Goal: Task Accomplishment & Management: Manage account settings

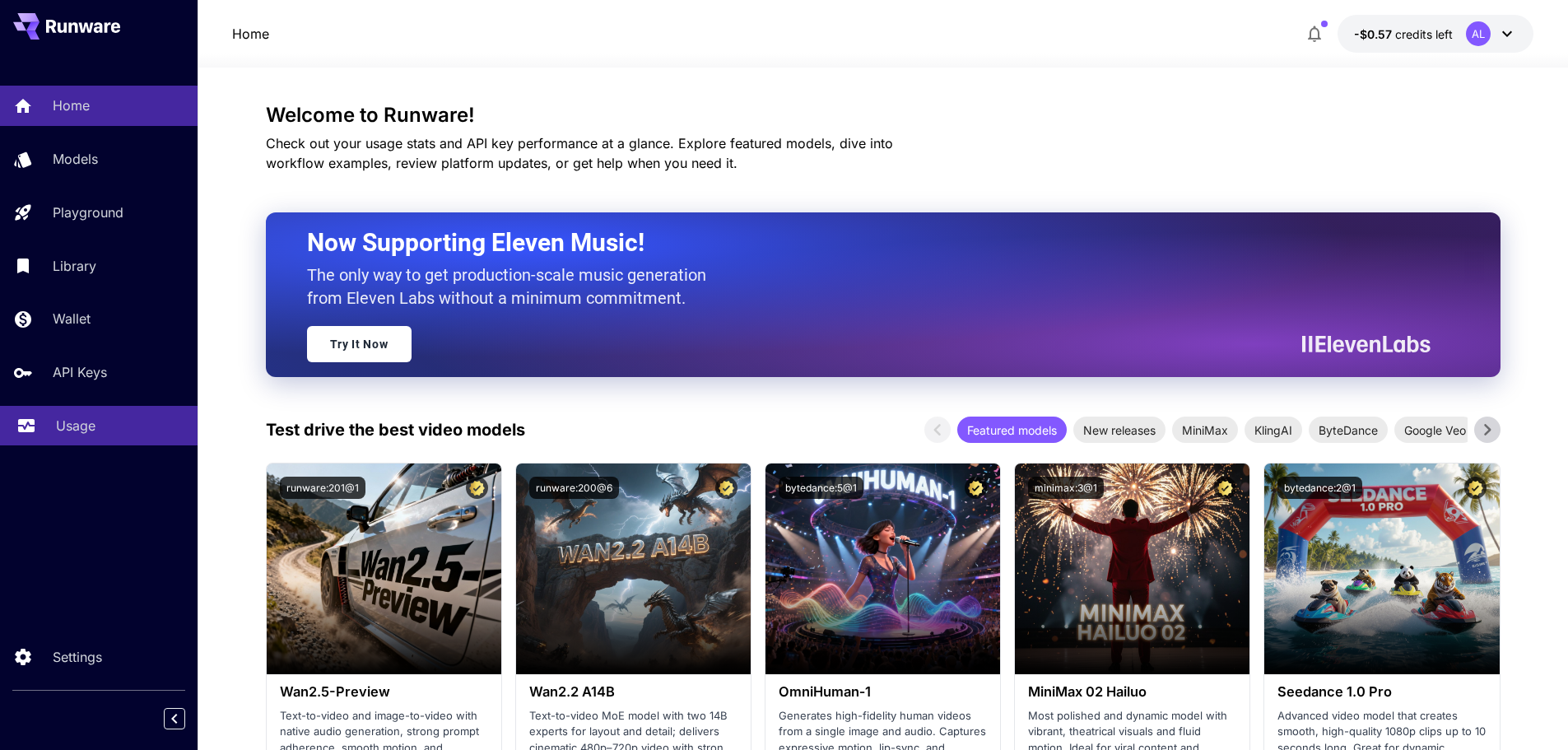
click at [97, 439] on link "Usage" at bounding box center [99, 426] width 198 height 40
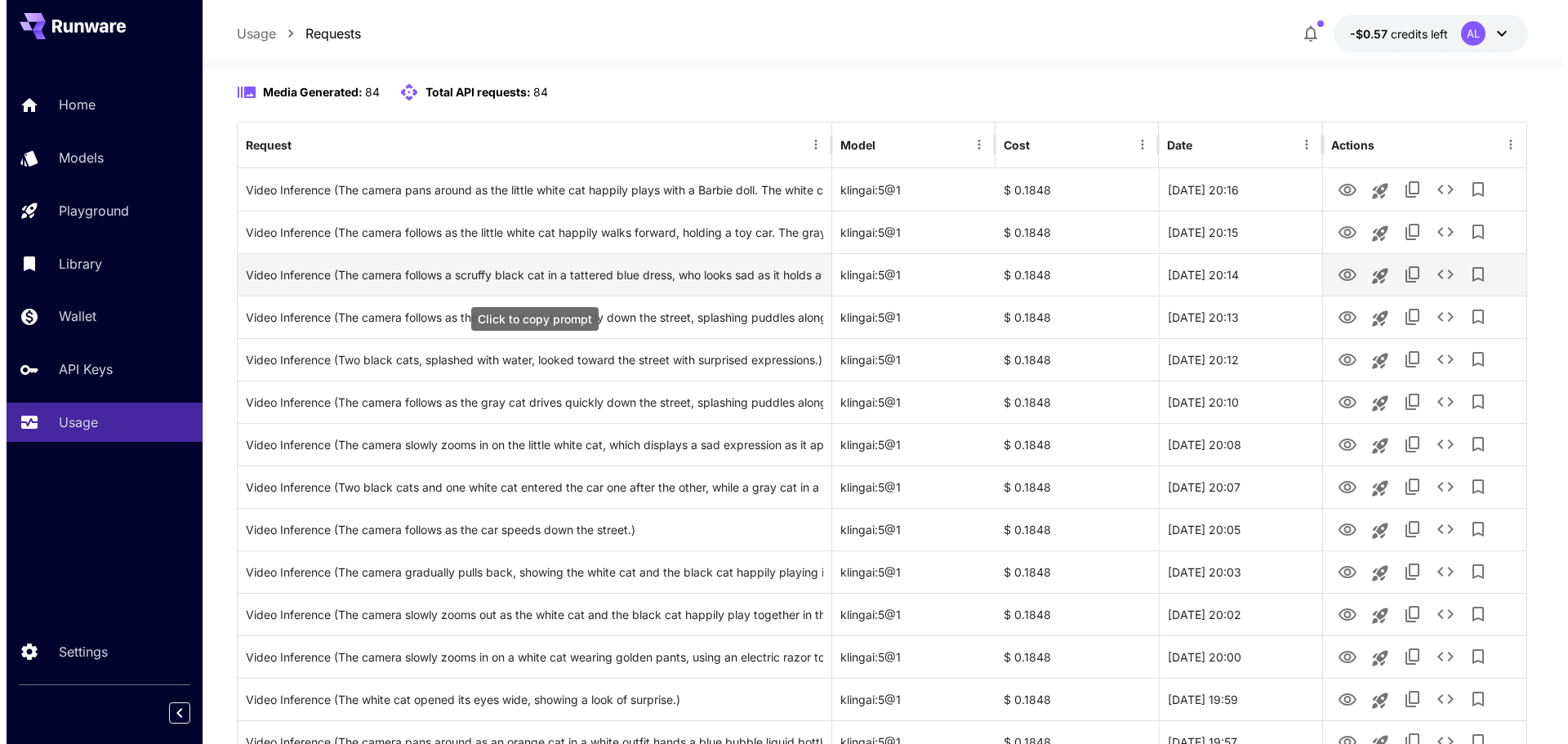
scroll to position [164, 0]
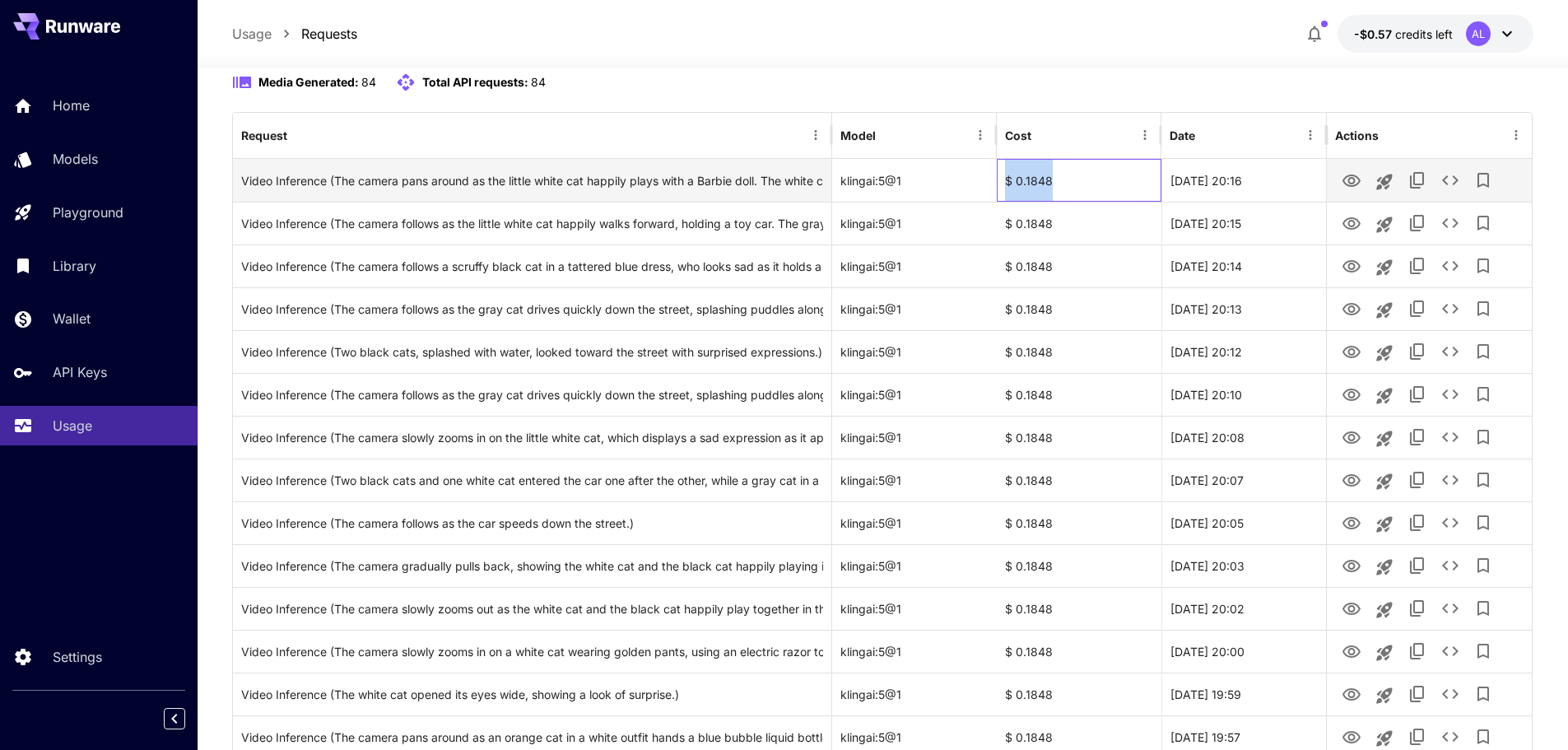
drag, startPoint x: 1079, startPoint y: 184, endPoint x: 989, endPoint y: 182, distance: 90.6
click at [989, 182] on div "Video Inference (The camera pans around as the little white cat happily plays w…" at bounding box center [882, 180] width 1299 height 43
copy div "$ 0.1848"
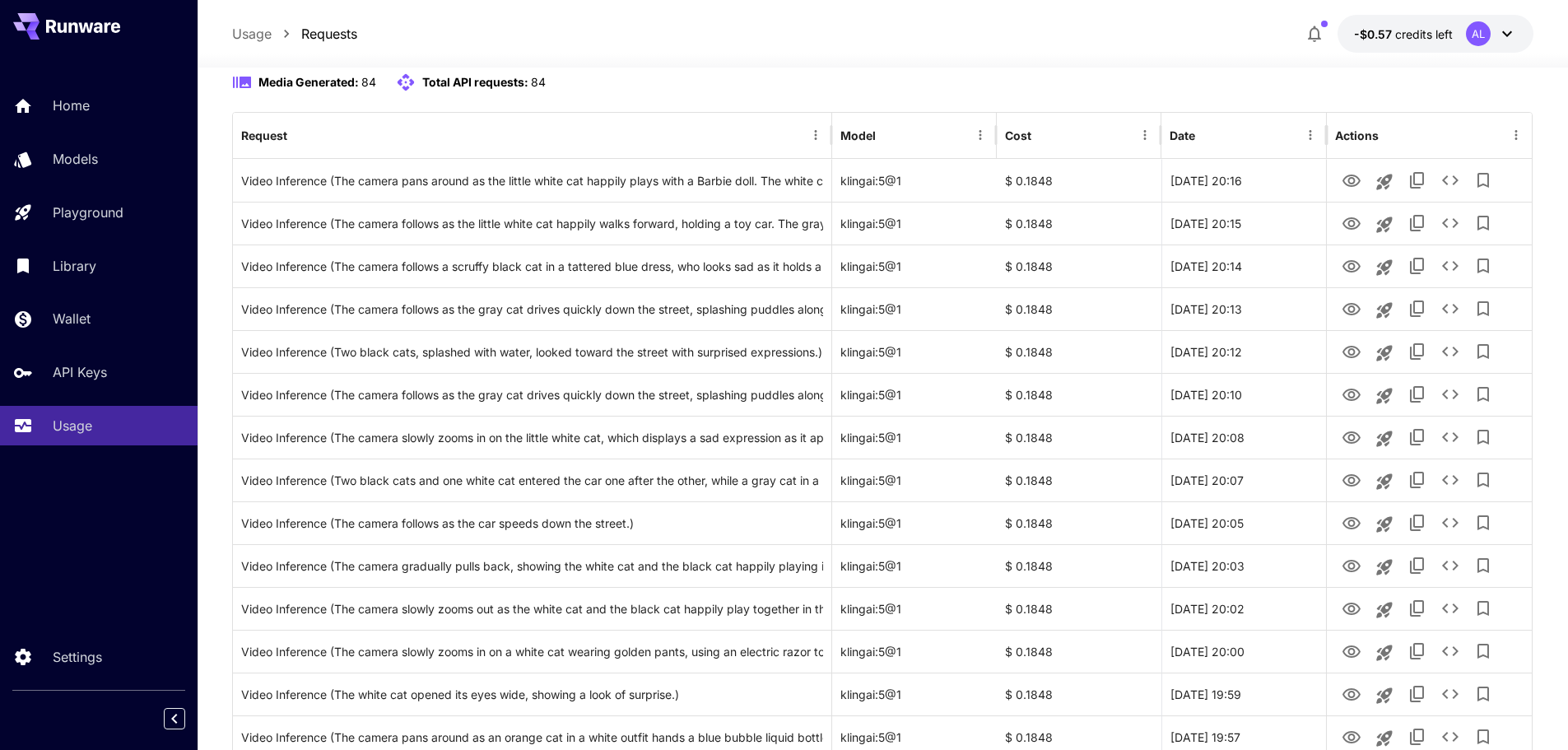
click at [1144, 88] on div "Media Generated: 84 Total API requests: 84" at bounding box center [883, 82] width 1302 height 20
click at [1388, 38] on span "-$0.57" at bounding box center [1374, 34] width 41 height 14
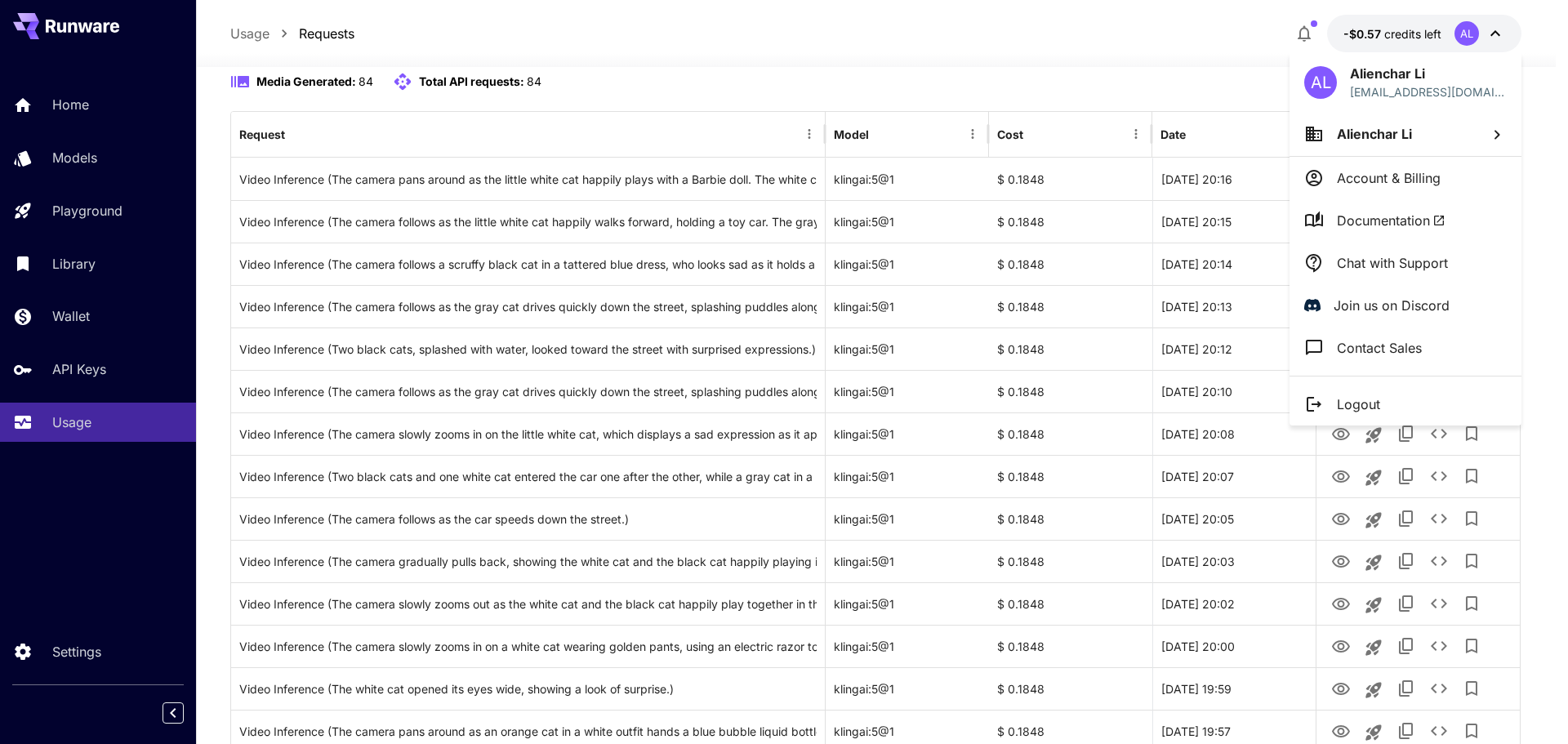
click at [1373, 180] on p "Account & Billing" at bounding box center [1388, 179] width 104 height 20
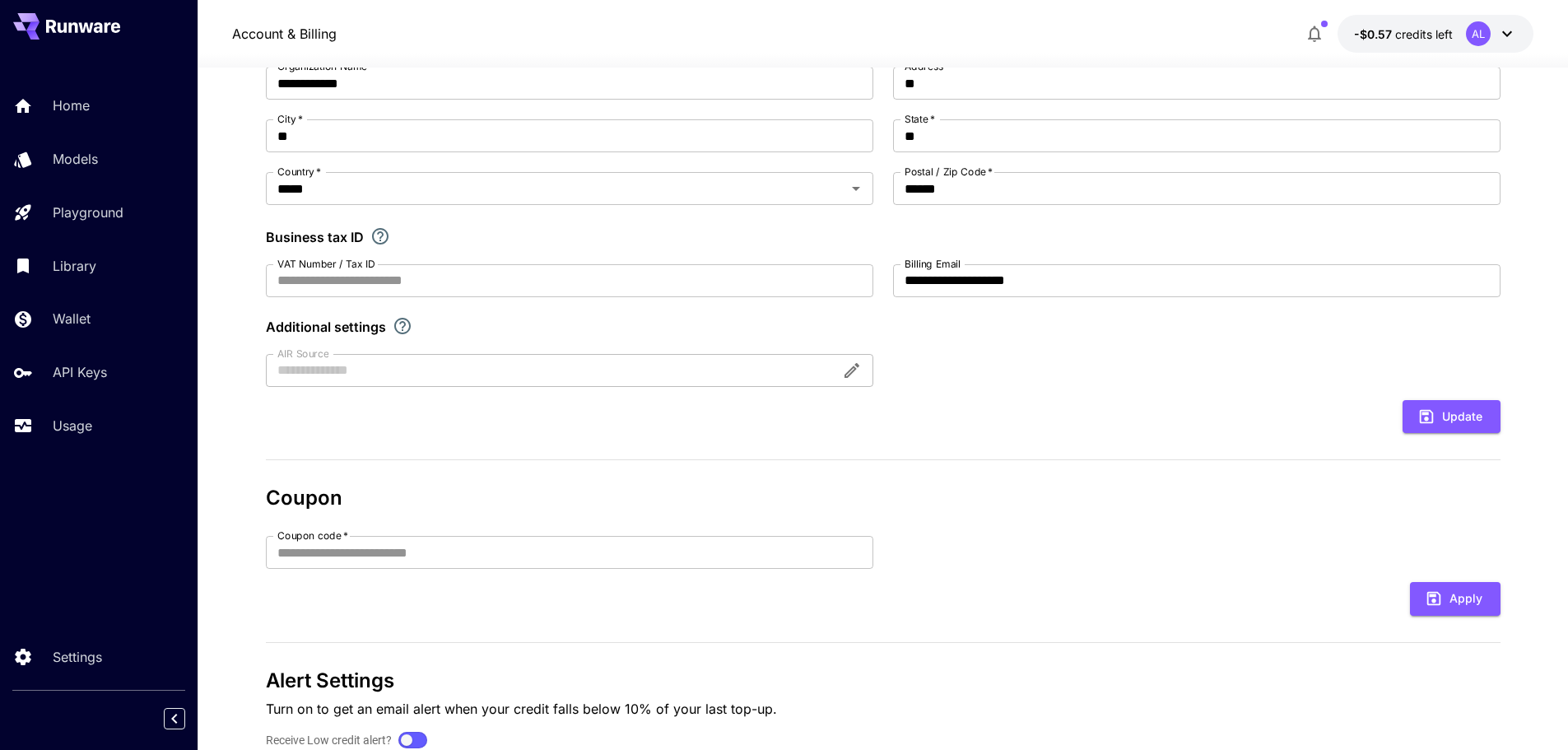
scroll to position [256, 0]
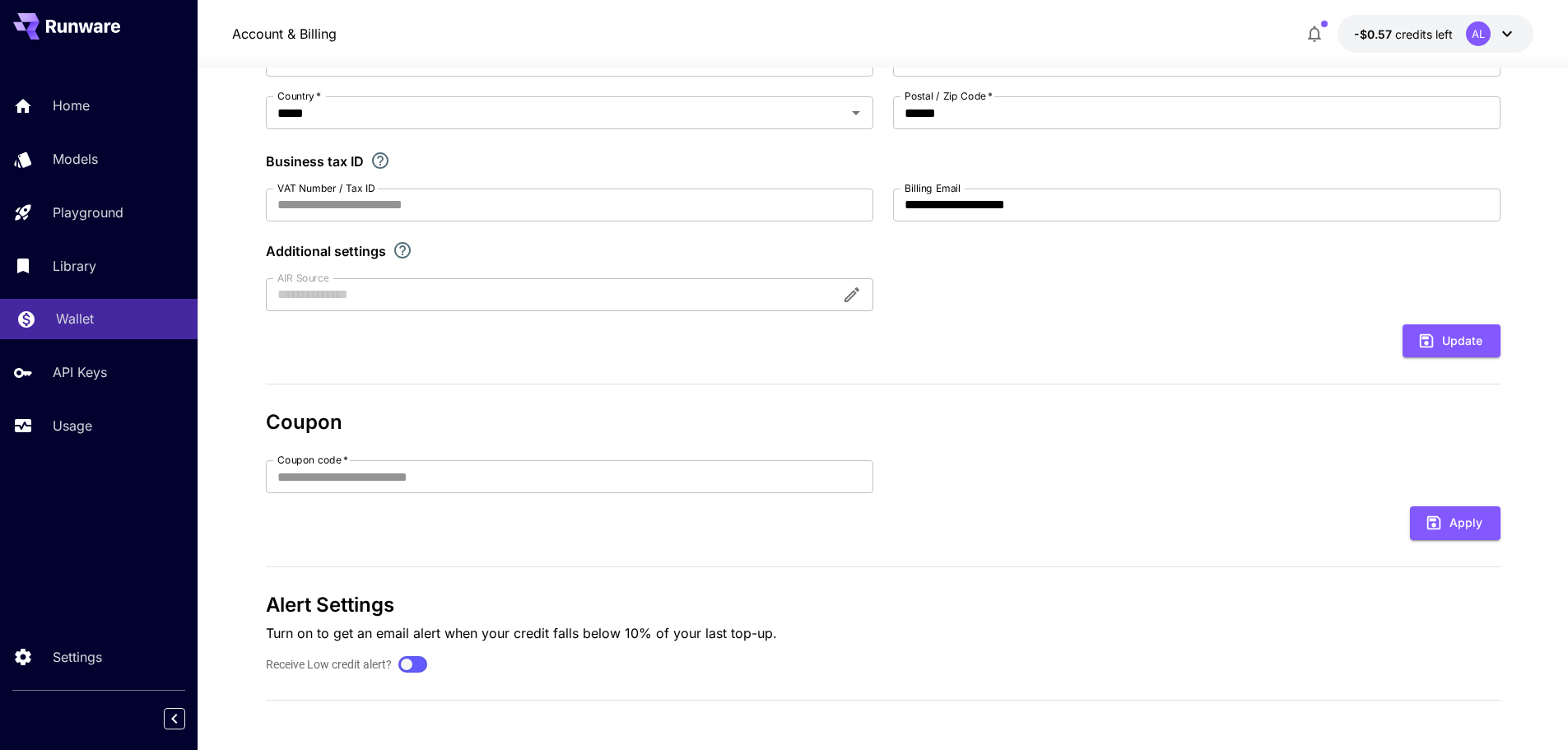
click at [92, 317] on p "Wallet" at bounding box center [75, 319] width 38 height 20
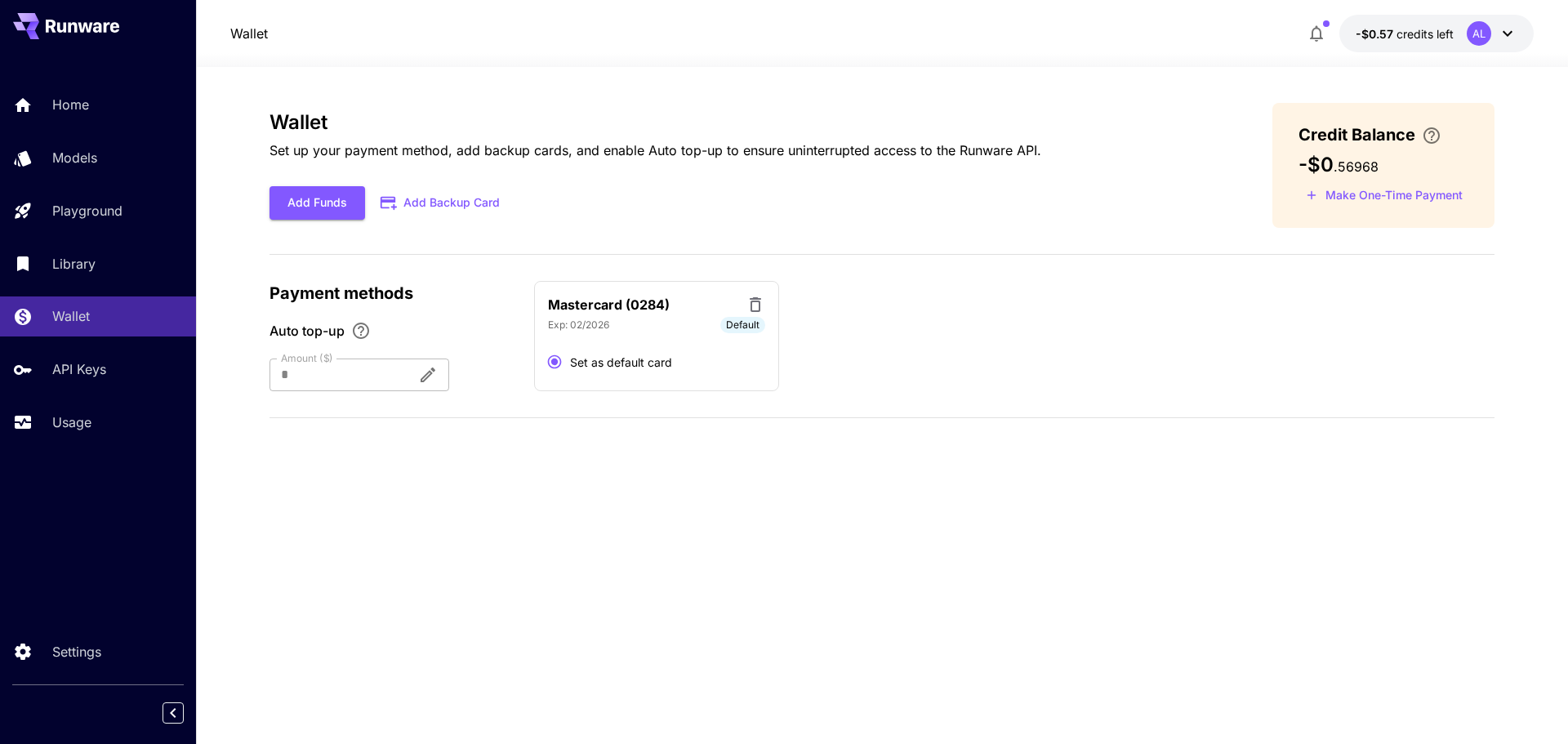
click at [404, 366] on div at bounding box center [337, 374] width 135 height 33
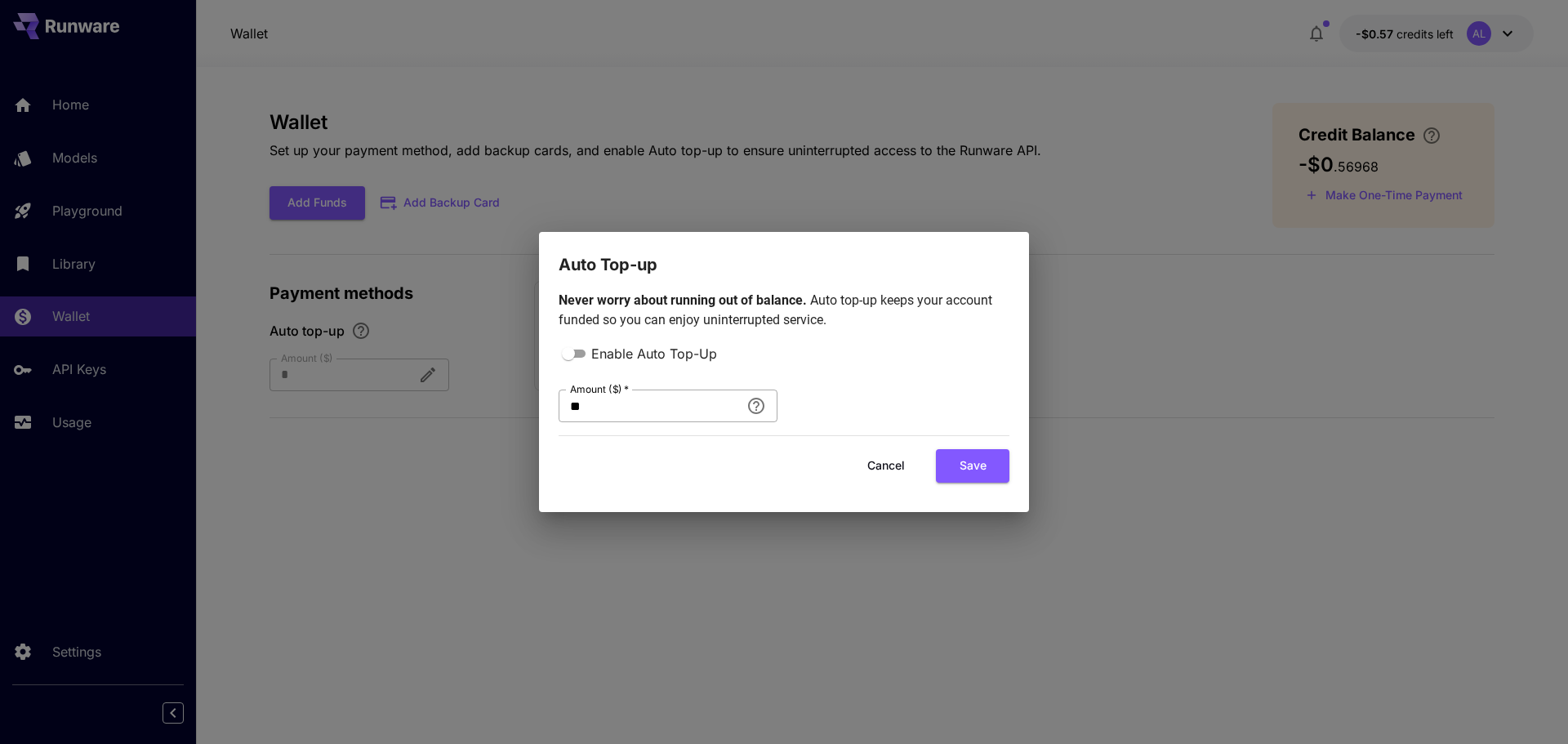
click at [608, 408] on input "**" at bounding box center [649, 406] width 182 height 33
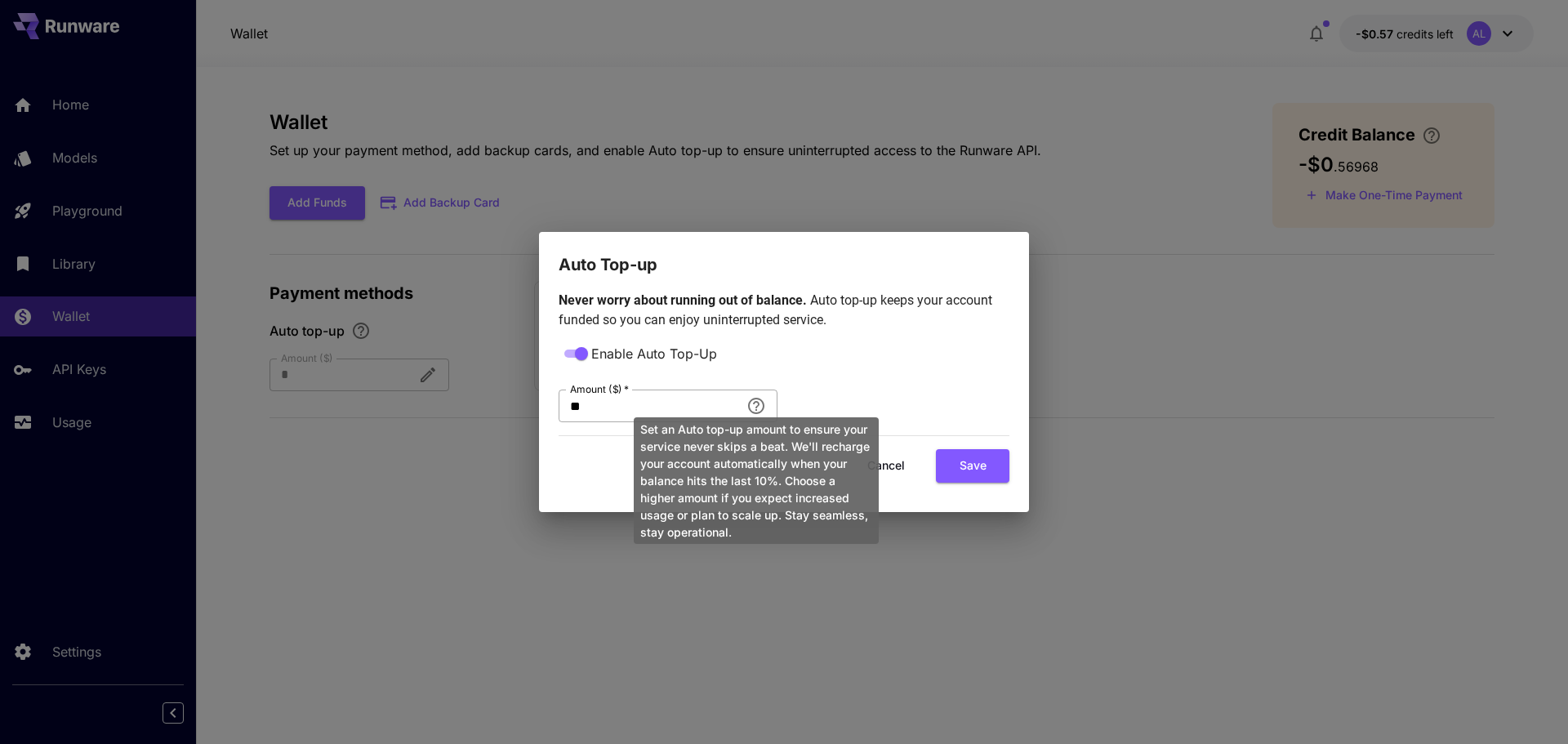
click at [754, 408] on div "Set an Auto top-up amount to ensure your service never skips a beat. We'll rech…" at bounding box center [756, 475] width 248 height 140
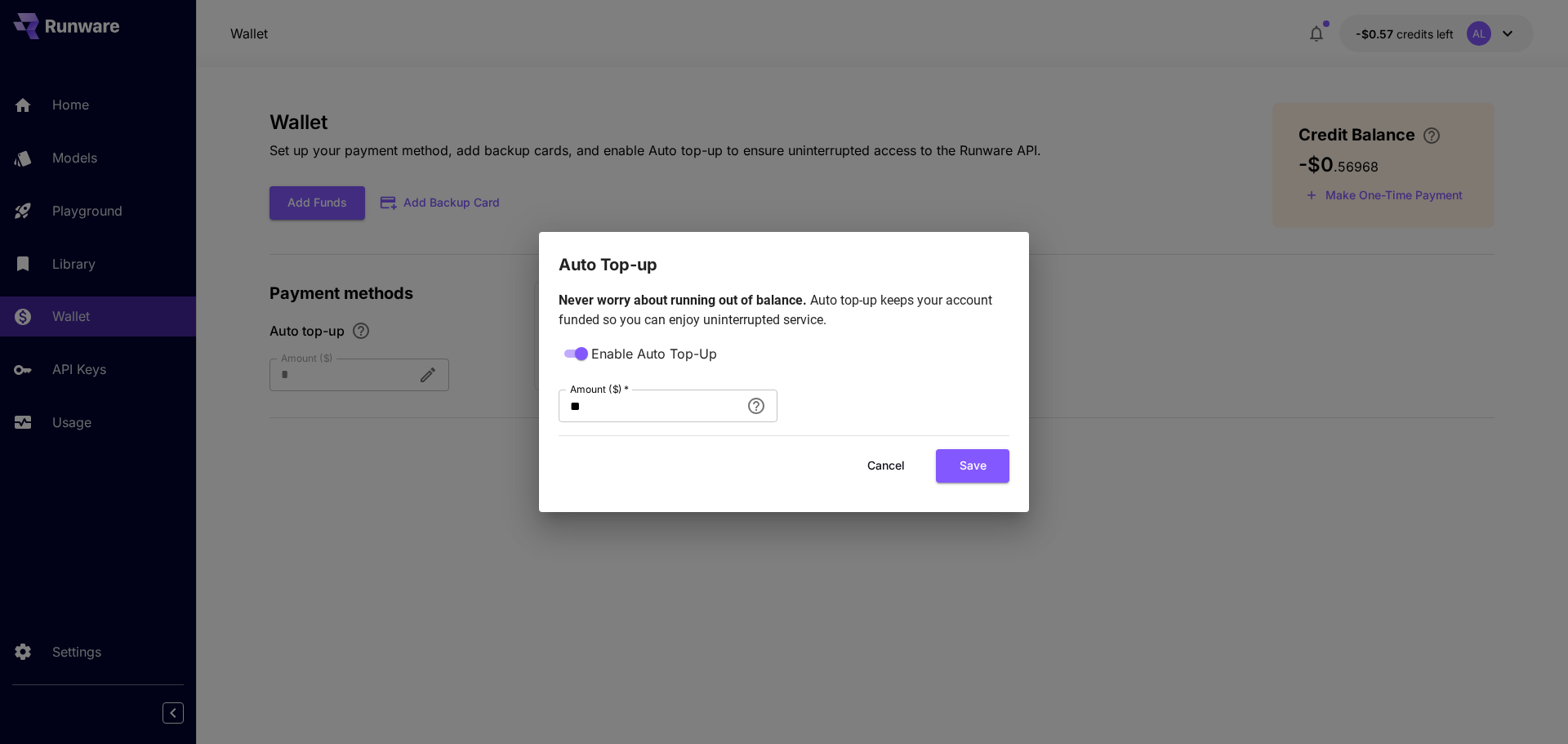
click at [850, 367] on div "Enable Auto Top-Up Amount ($)   * ** Amount ($)   *" at bounding box center [784, 383] width 451 height 79
click at [962, 468] on button "Save" at bounding box center [973, 466] width 73 height 34
type input "**"
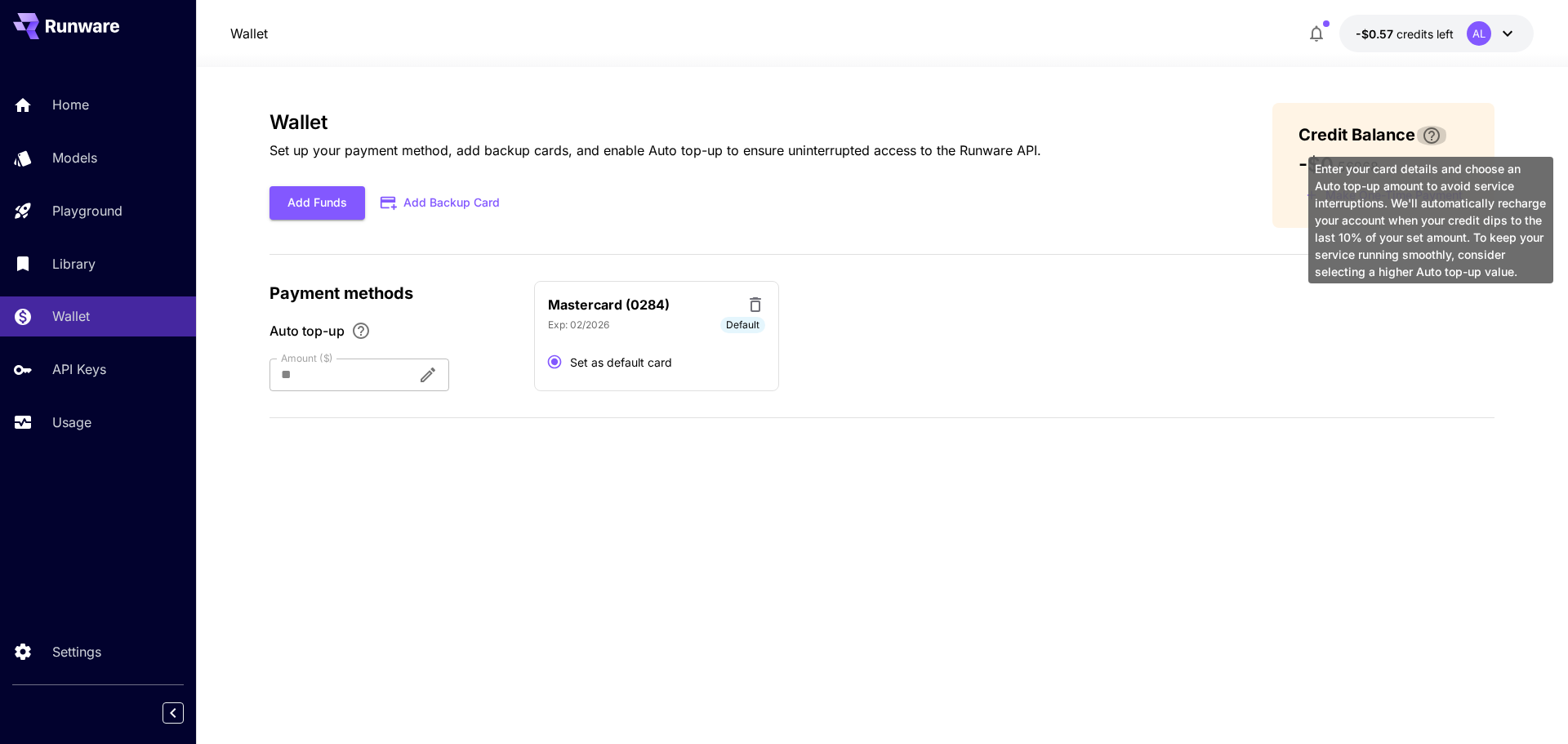
click at [1431, 130] on icon "\a Enter your card details and choose an Auto top-up amount to avoid service in…" at bounding box center [1432, 136] width 20 height 20
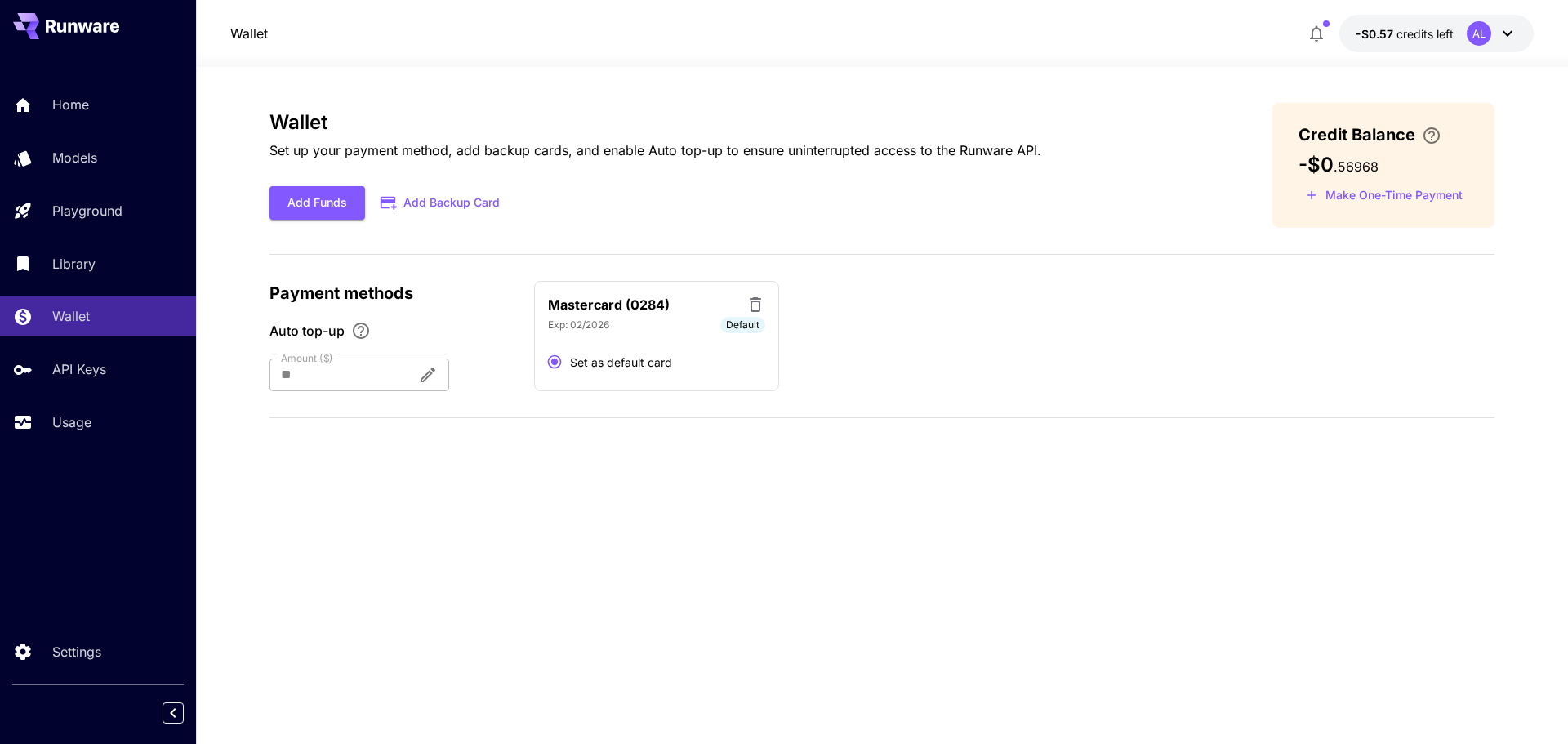
click at [1181, 218] on div "Wallet Set up your payment method, add backup cards, and enable Auto top-up to …" at bounding box center [882, 166] width 1226 height 125
click at [1414, 31] on span "credits left" at bounding box center [1426, 34] width 58 height 14
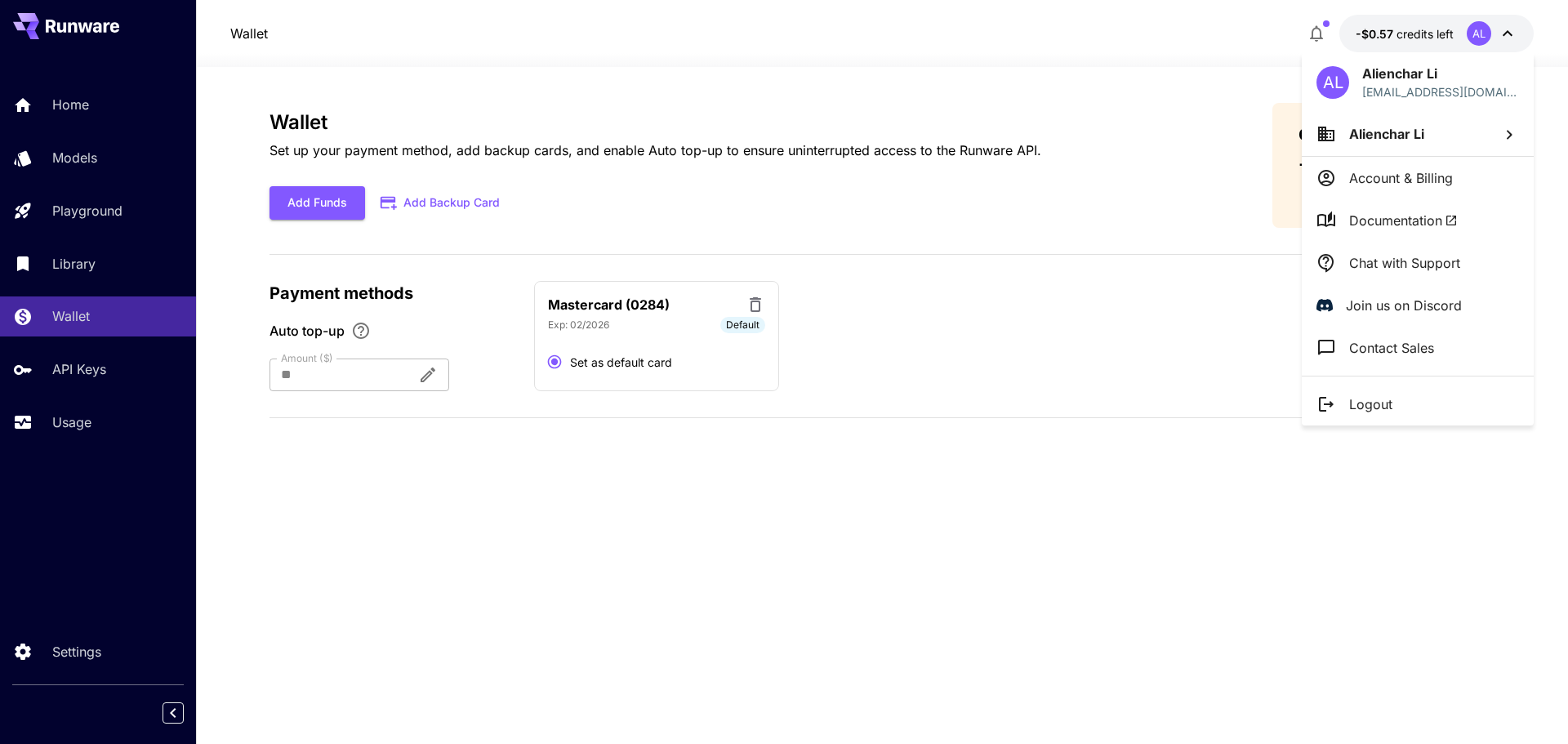
click at [1249, 126] on div at bounding box center [784, 372] width 1568 height 744
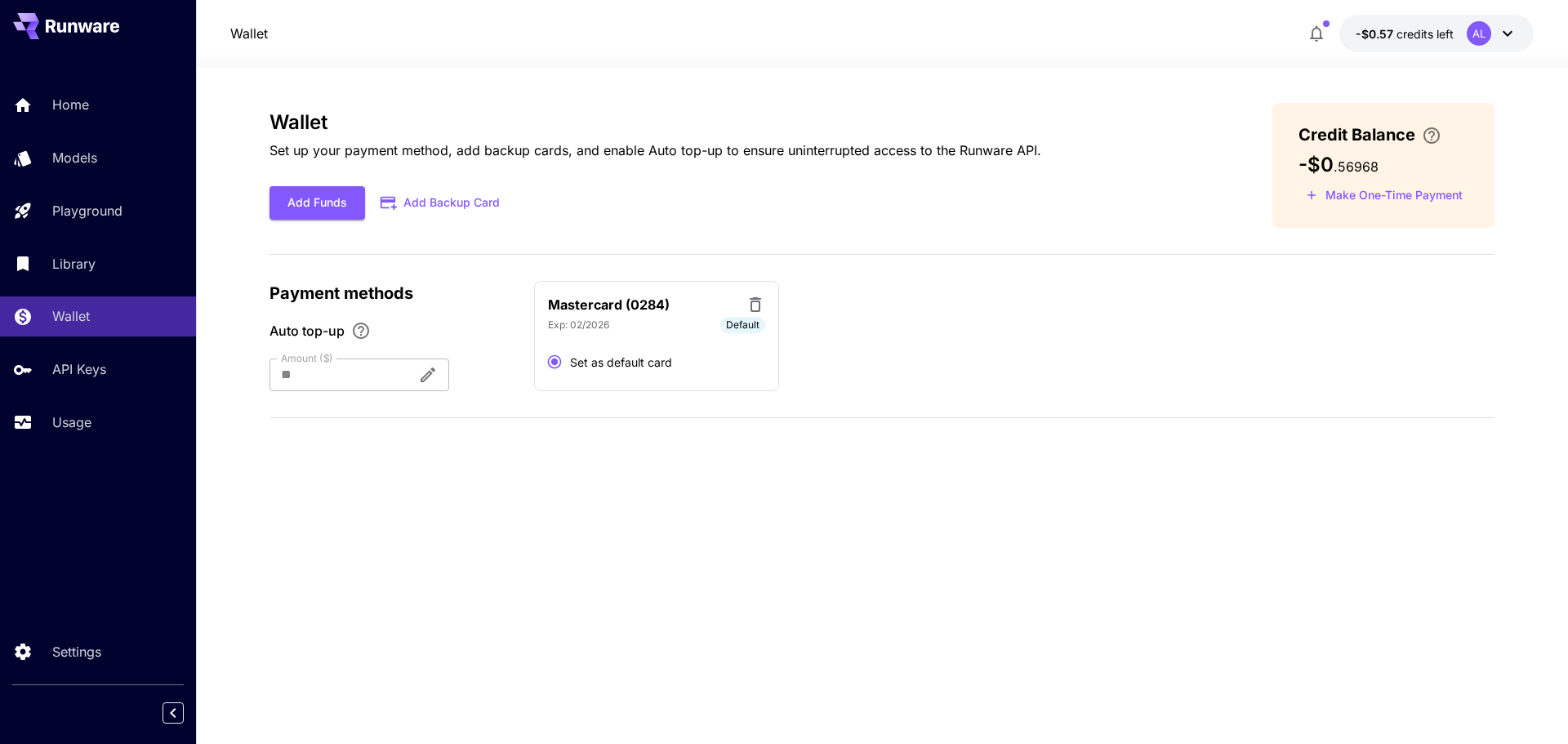
click at [1430, 131] on icon "\a Enter your card details and choose an Auto top-up amount to avoid service in…" at bounding box center [1432, 135] width 16 height 16
click at [1487, 344] on div "Mastercard (0284) Exp: 02/2026 Default Set as default card" at bounding box center [1014, 336] width 961 height 111
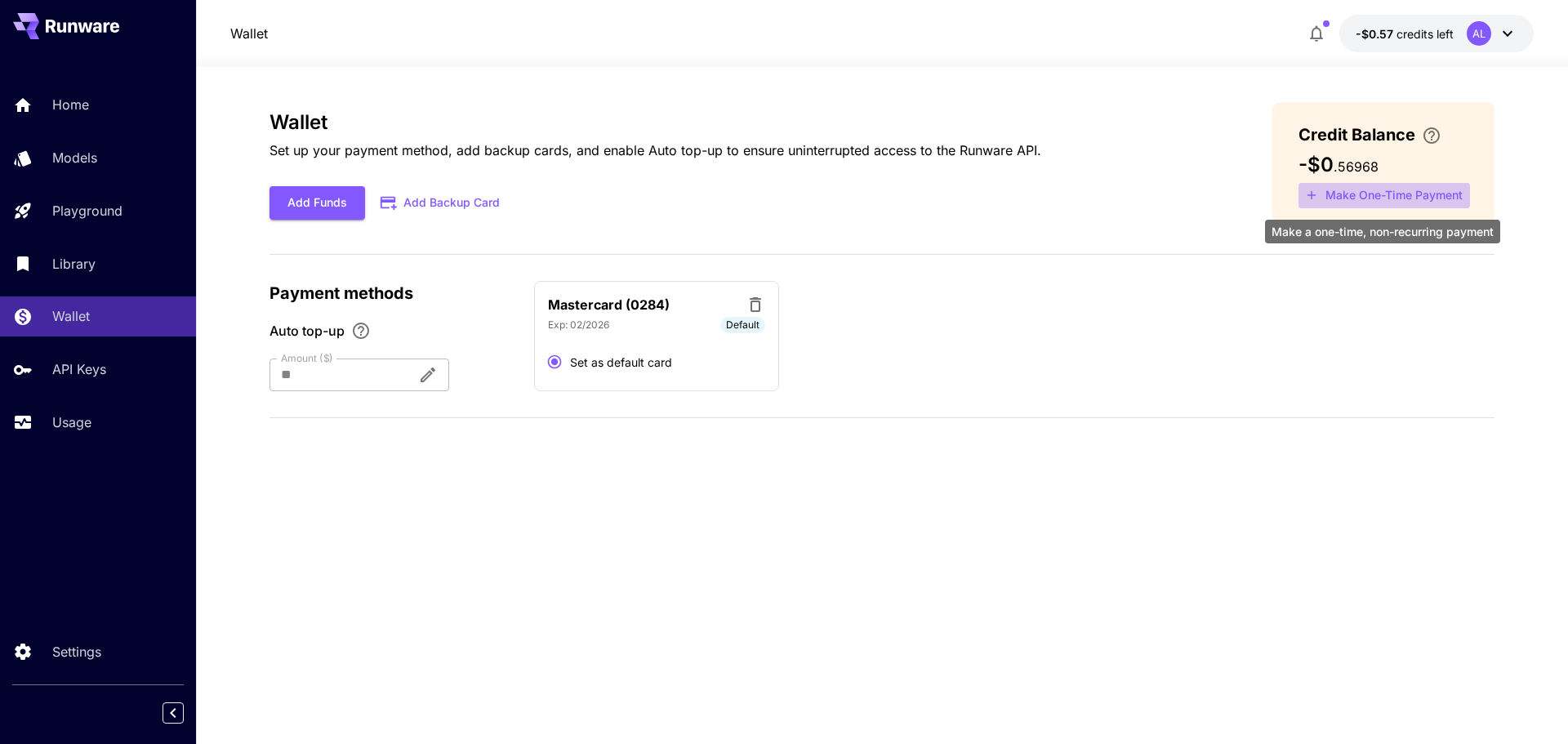
click at [1381, 186] on button "Make One-Time Payment" at bounding box center [1384, 195] width 172 height 26
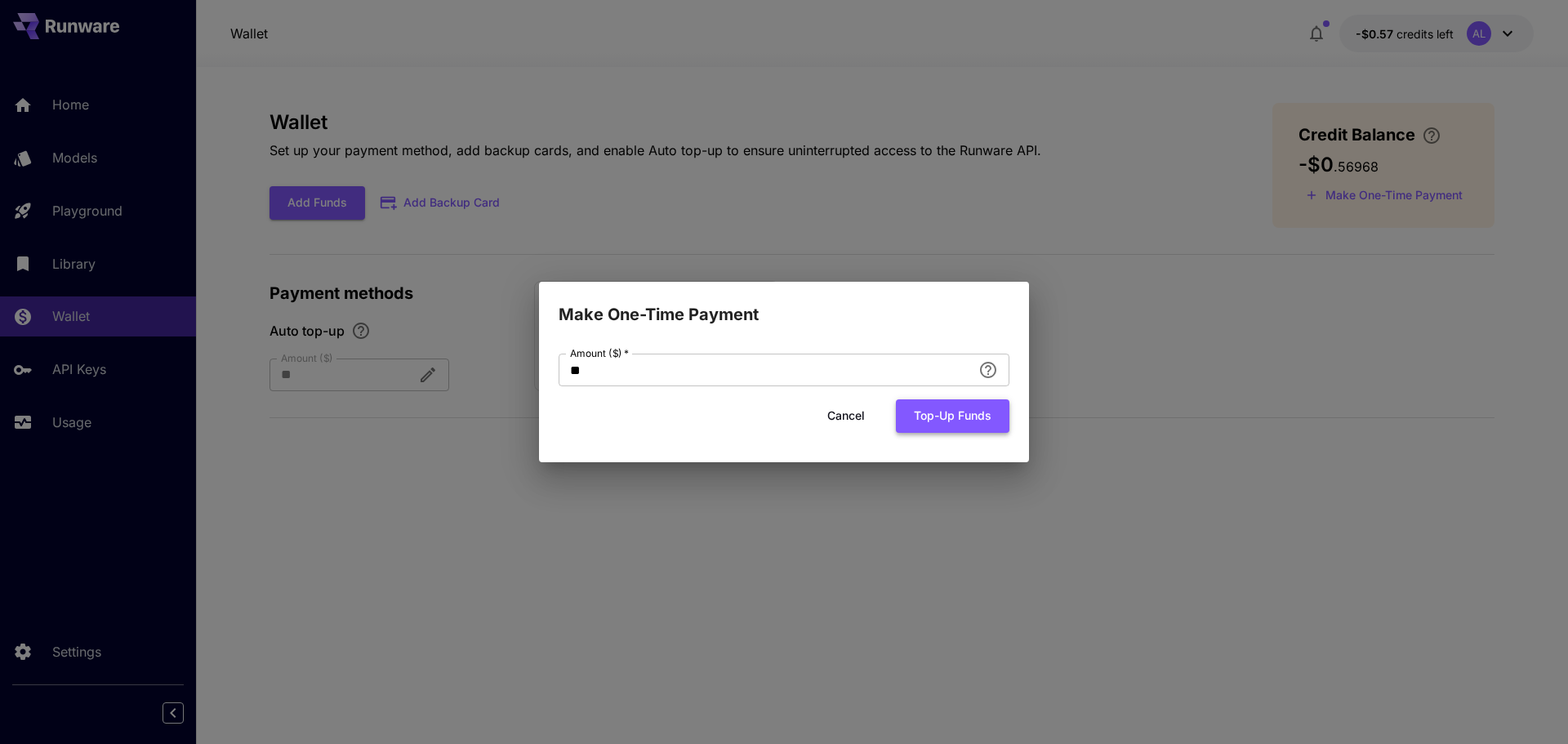
click at [978, 421] on button "Top-up funds" at bounding box center [953, 417] width 113 height 34
